Goal: Complete application form

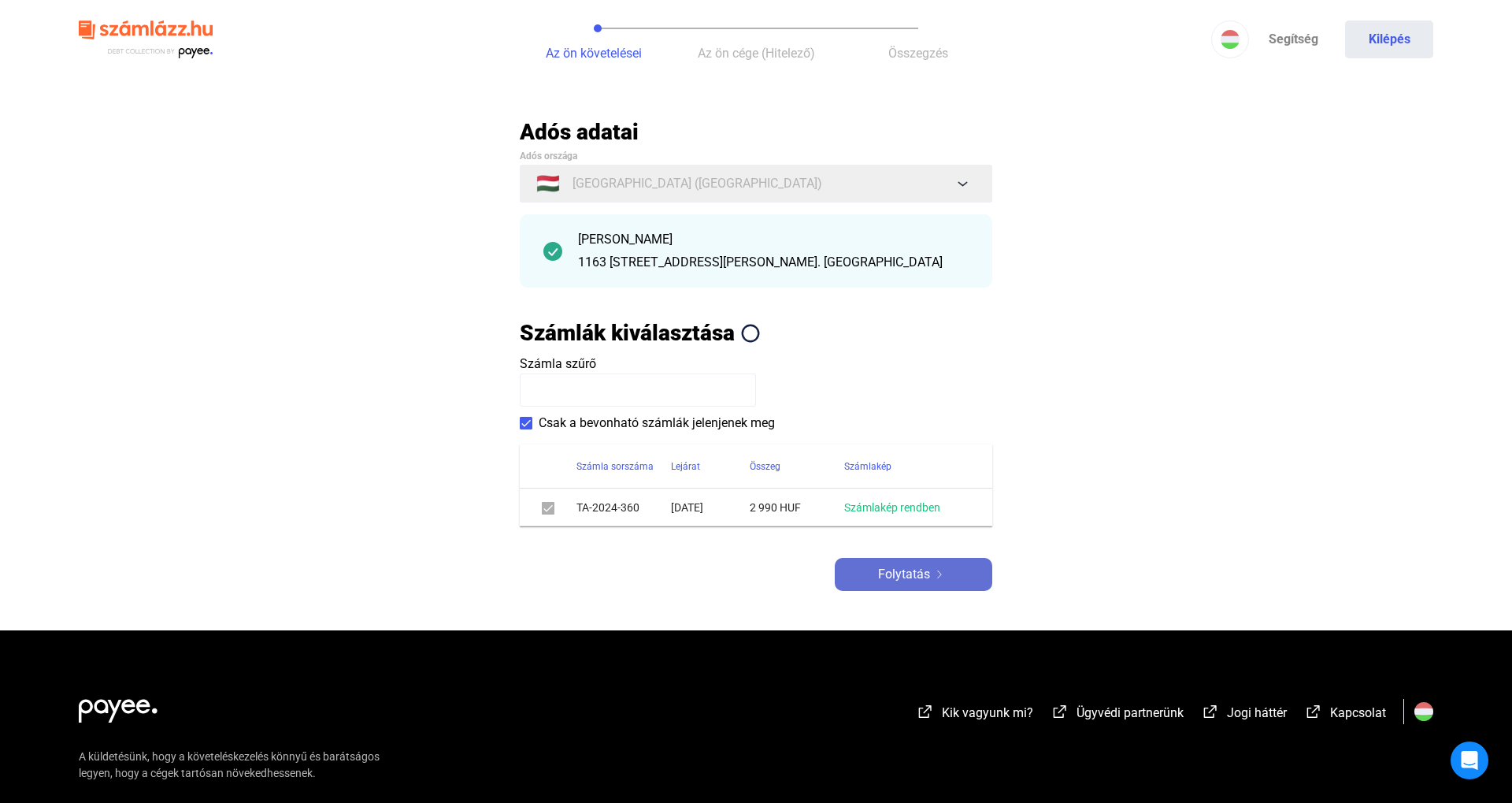
click at [940, 569] on div "Folytatás" at bounding box center [913, 575] width 148 height 19
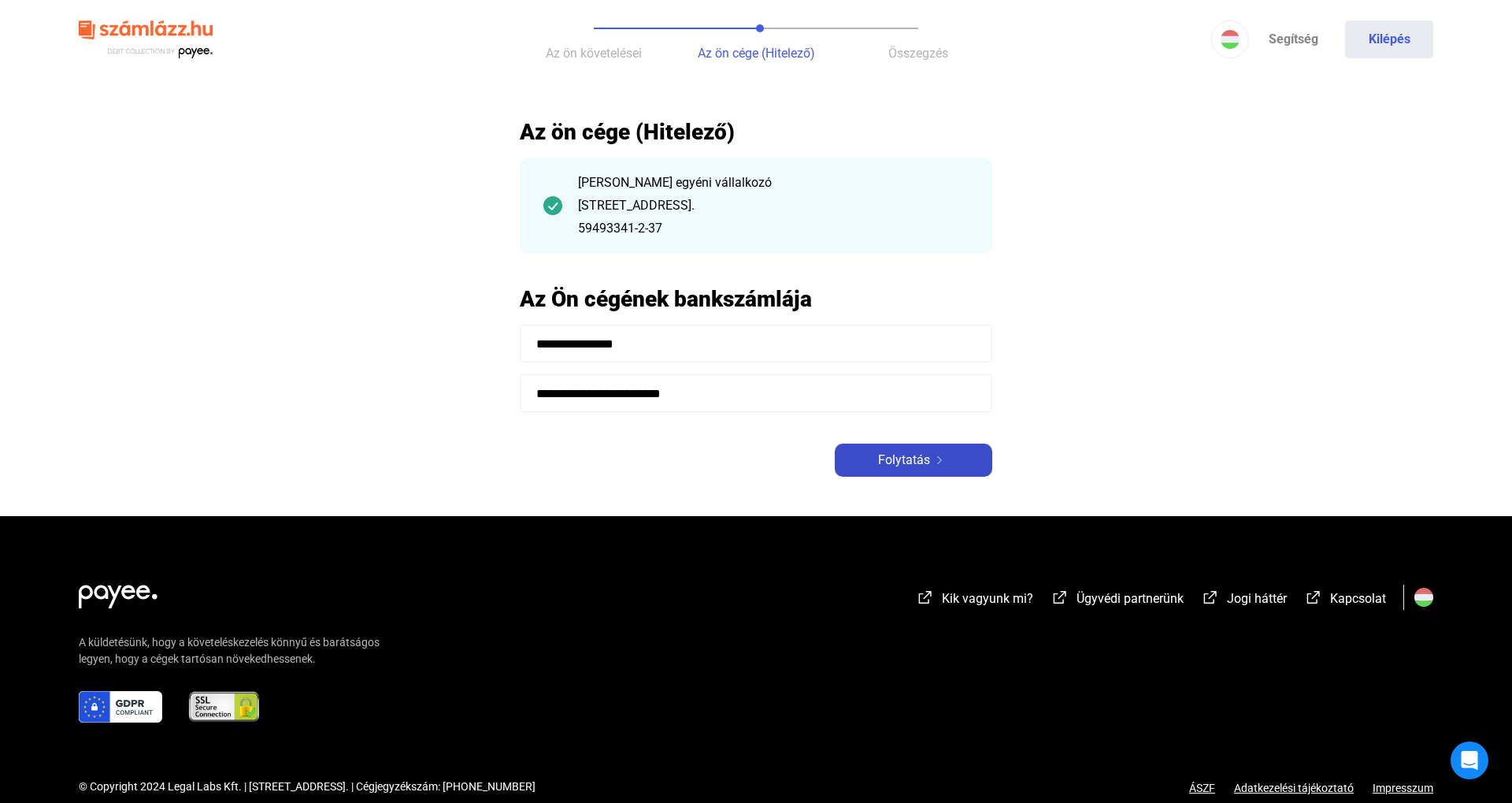
click at [922, 472] on button "Folytatás" at bounding box center [913, 460] width 157 height 33
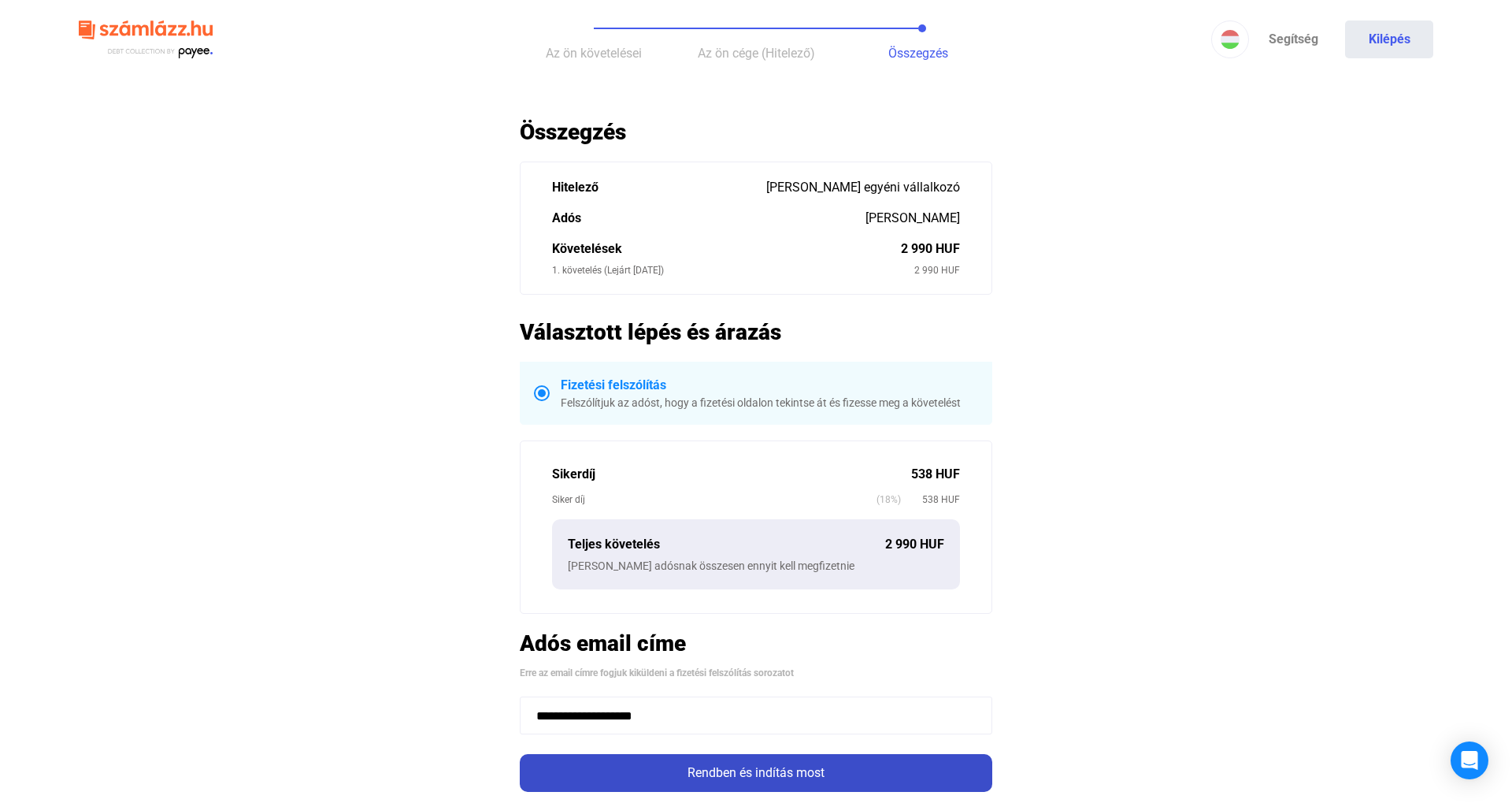
click at [847, 765] on div "Rendben és indítás most" at bounding box center [756, 773] width 463 height 19
